Goal: Task Accomplishment & Management: Manage account settings

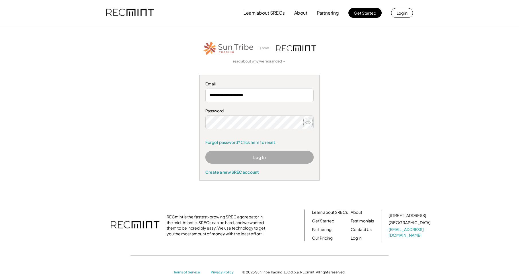
click at [308, 124] on icon at bounding box center [308, 123] width 6 height 6
click at [308, 122] on icon at bounding box center [308, 123] width 6 height 6
click at [246, 157] on button "Log In" at bounding box center [260, 157] width 108 height 13
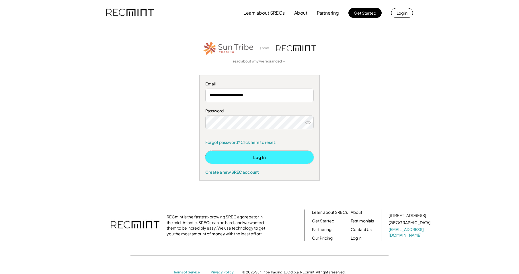
click at [249, 155] on button "Log In" at bounding box center [260, 157] width 108 height 13
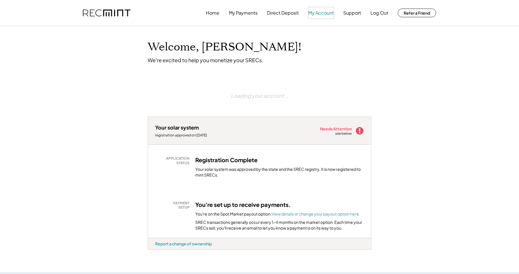
click at [321, 12] on button "My Account" at bounding box center [322, 12] width 26 height 11
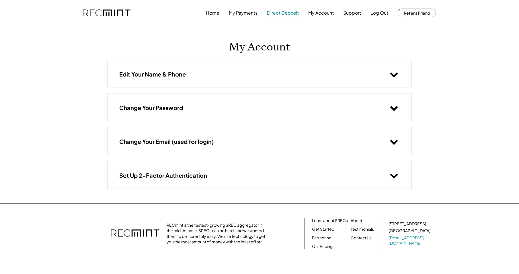
click at [276, 12] on button "Direct Deposit" at bounding box center [283, 12] width 32 height 11
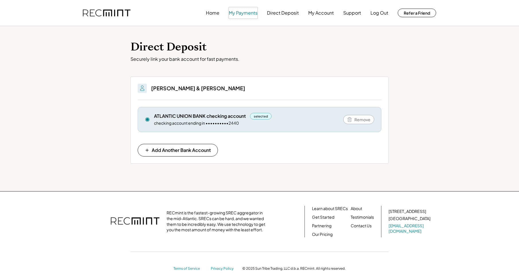
click at [246, 13] on button "My Payments" at bounding box center [243, 12] width 29 height 11
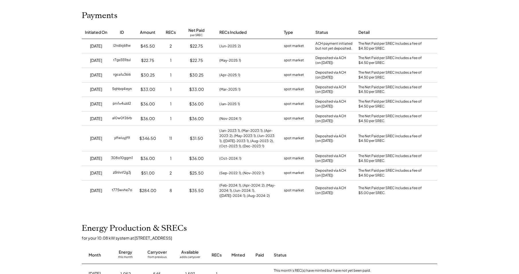
scroll to position [57, 0]
